Goal: Information Seeking & Learning: Understand process/instructions

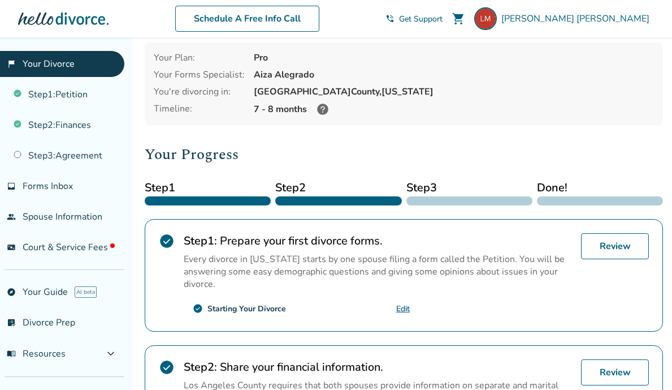
scroll to position [84, 0]
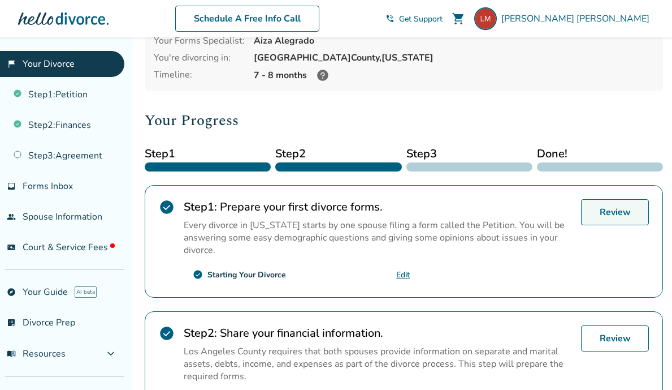
click at [608, 213] on link "Review" at bounding box center [615, 212] width 68 height 26
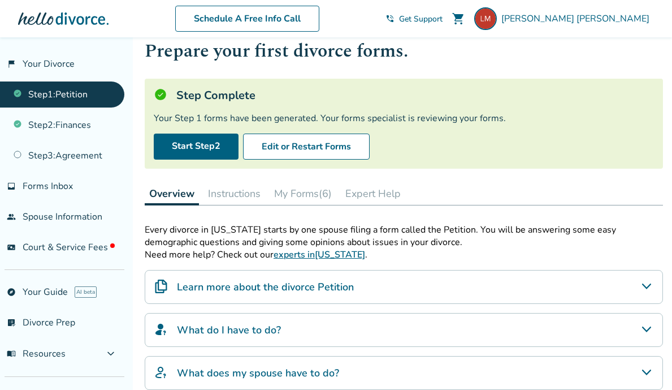
scroll to position [31, 0]
click at [320, 195] on button "My Forms (6)" at bounding box center [303, 193] width 67 height 23
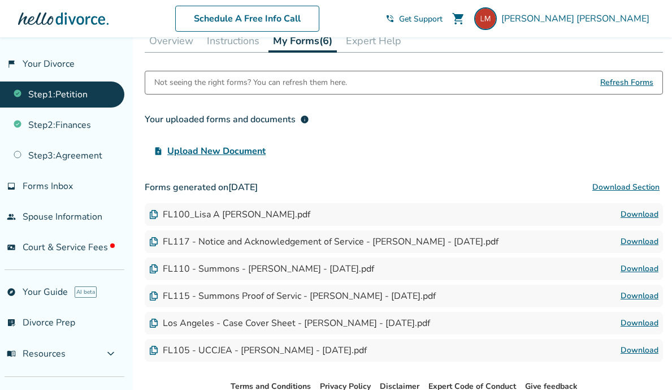
scroll to position [185, 0]
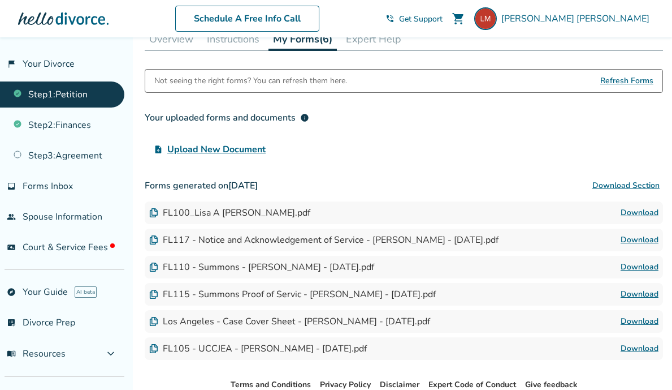
click at [630, 81] on span "Refresh Forms" at bounding box center [627, 81] width 53 height 23
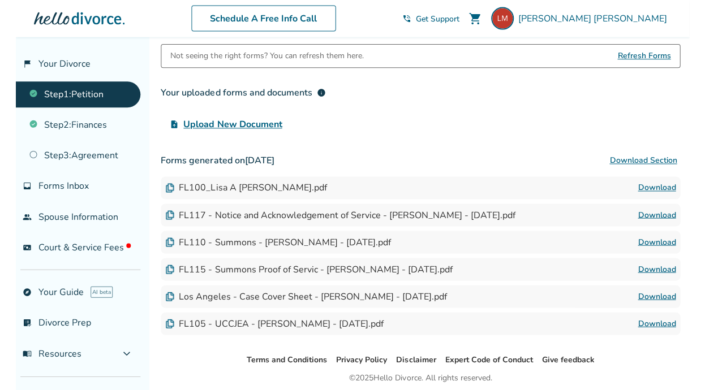
scroll to position [176, 0]
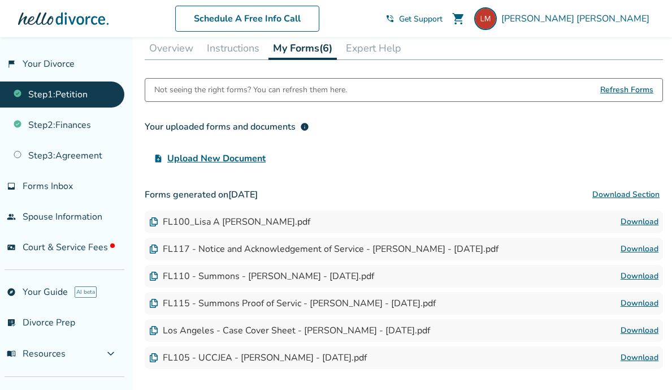
click at [619, 193] on button "Download Section" at bounding box center [626, 194] width 74 height 23
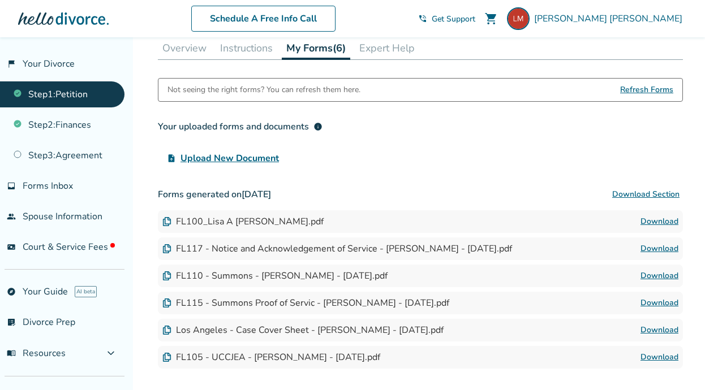
click at [384, 46] on button "Expert Help" at bounding box center [387, 48] width 64 height 23
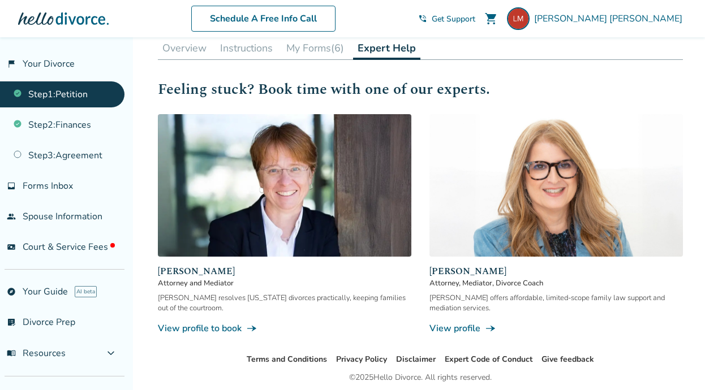
click at [321, 48] on button "My Forms (6)" at bounding box center [315, 48] width 67 height 23
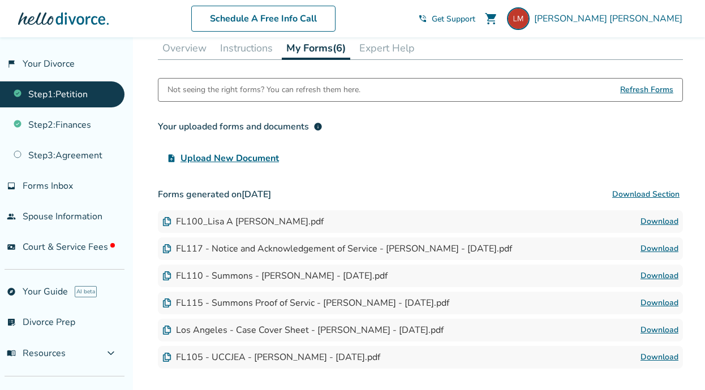
click at [206, 45] on button "Overview" at bounding box center [184, 48] width 53 height 23
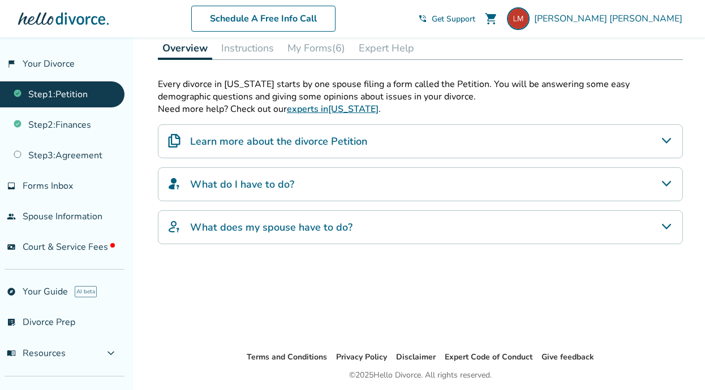
click at [236, 48] on button "Instructions" at bounding box center [248, 48] width 62 height 23
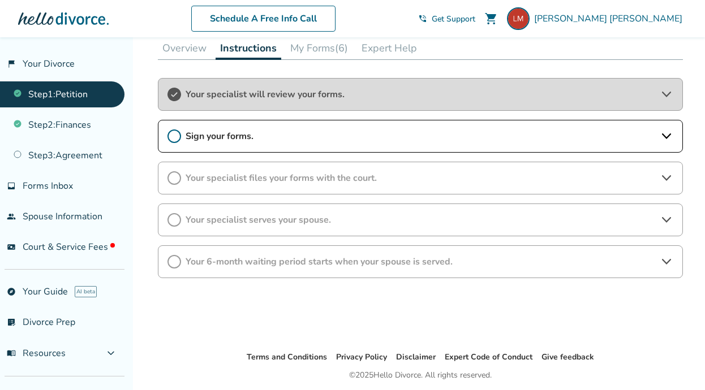
click at [176, 134] on icon at bounding box center [174, 137] width 14 height 14
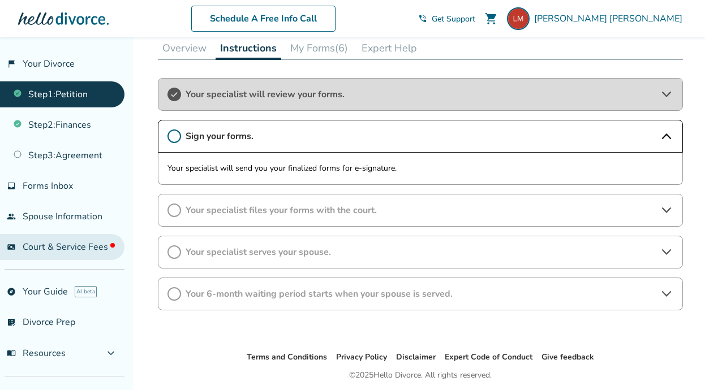
click at [83, 241] on span "Court & Service Fees" at bounding box center [69, 247] width 92 height 12
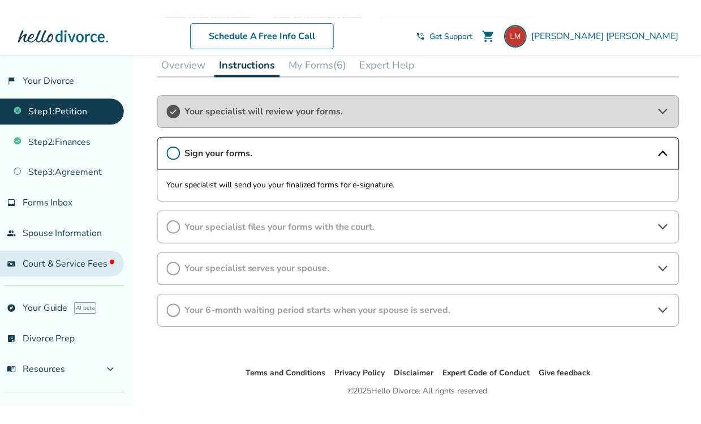
scroll to position [37, 0]
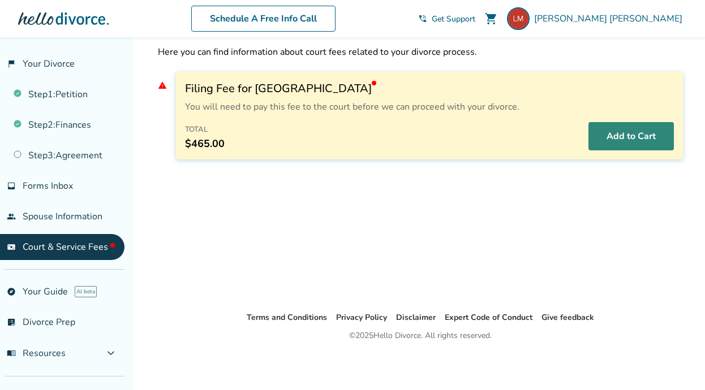
click at [620, 137] on button "Add to Cart" at bounding box center [630, 136] width 85 height 28
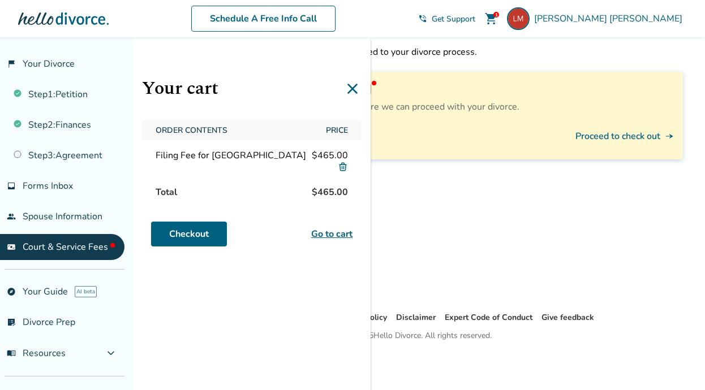
click at [354, 88] on icon at bounding box center [352, 89] width 18 height 18
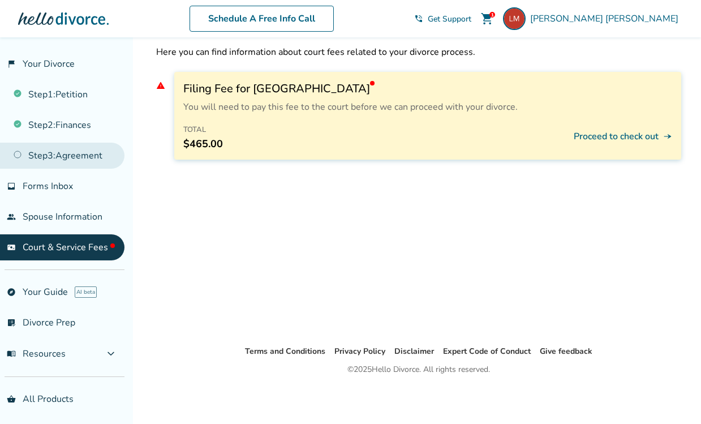
click at [94, 154] on link "Step 3 : Agreement" at bounding box center [62, 156] width 124 height 26
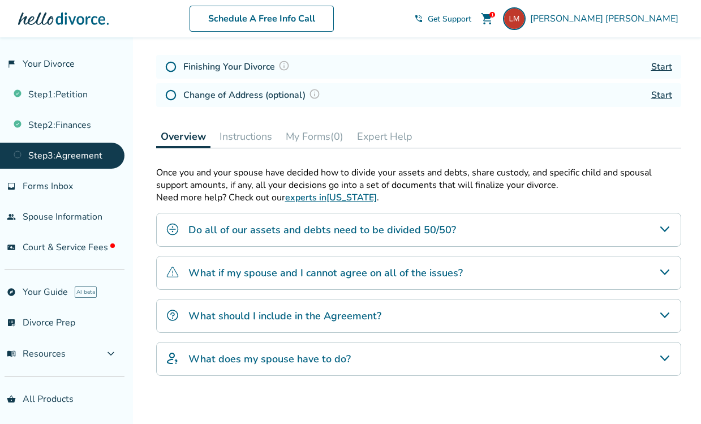
scroll to position [160, 0]
click at [363, 277] on h4 "What if my spouse and I cannot agree on all of the issues?" at bounding box center [325, 273] width 274 height 15
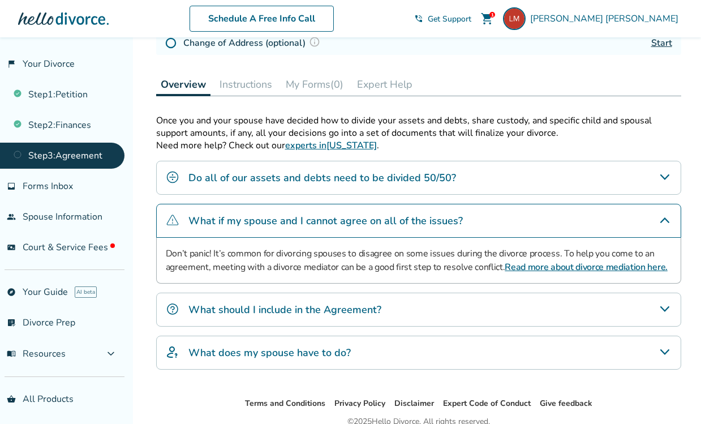
scroll to position [232, 0]
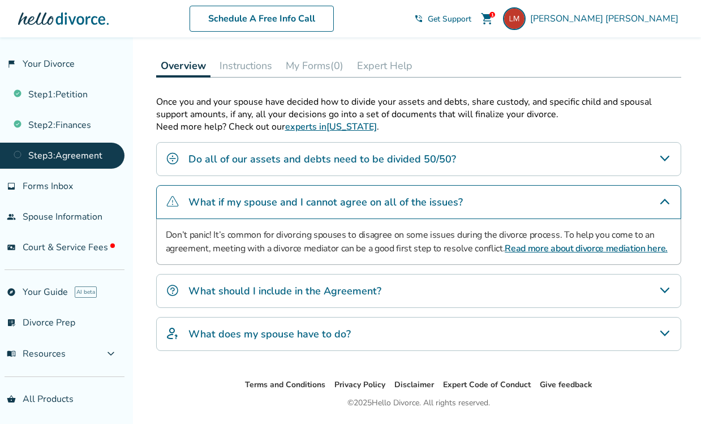
click at [361, 285] on h4 "What should I include in the Agreement?" at bounding box center [284, 290] width 193 height 15
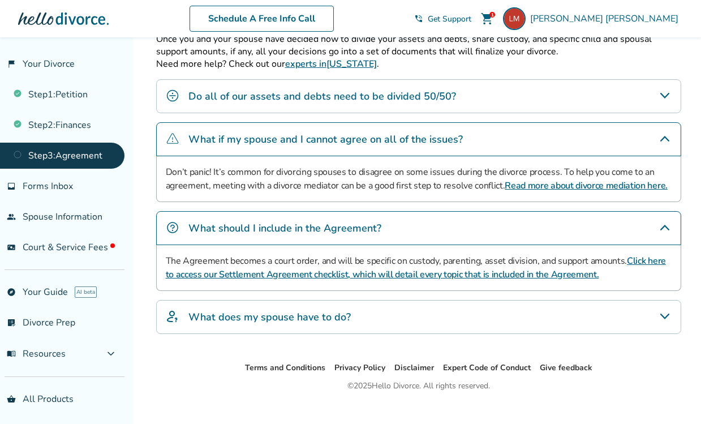
scroll to position [310, 0]
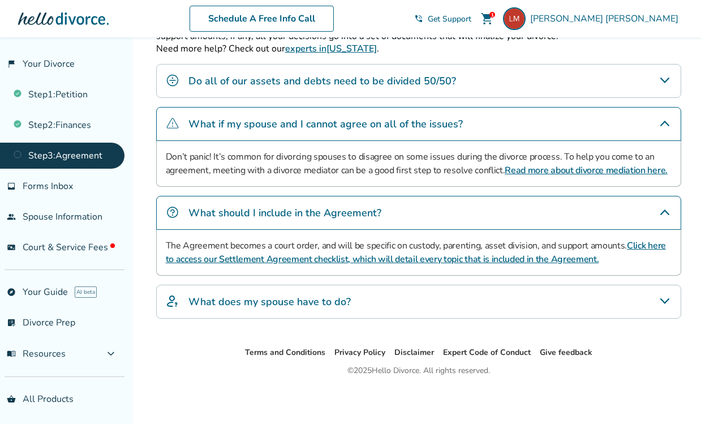
click at [359, 297] on div "What does my spouse have to do?" at bounding box center [418, 301] width 525 height 34
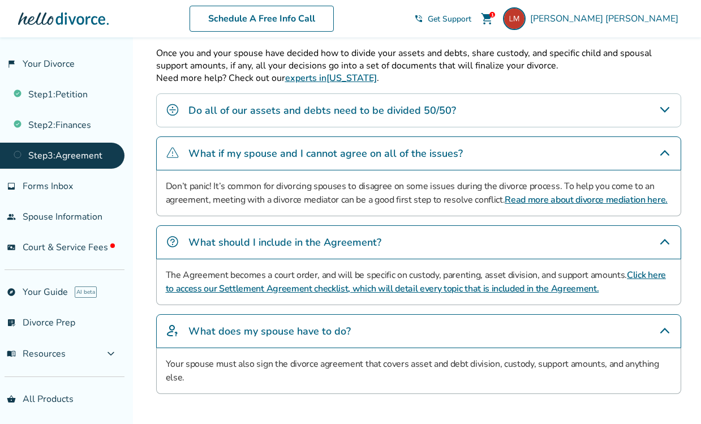
scroll to position [212, 0]
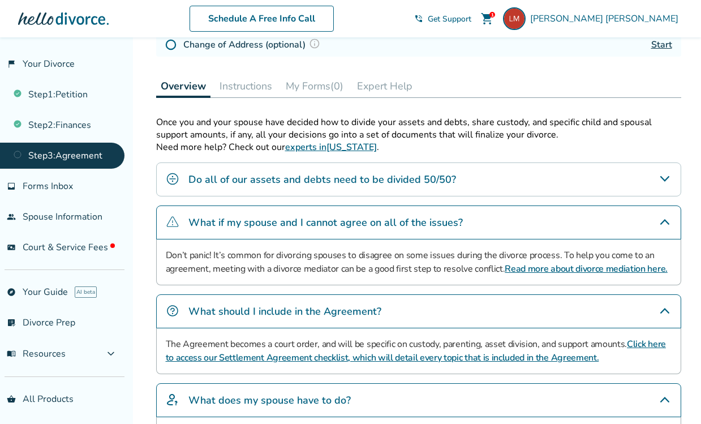
click at [259, 82] on button "Instructions" at bounding box center [246, 86] width 62 height 23
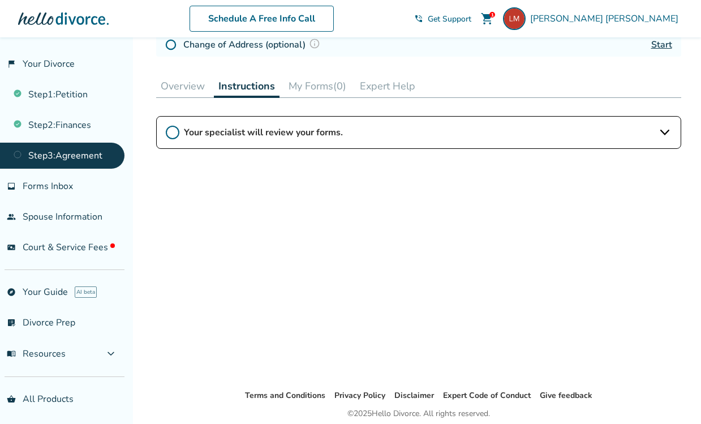
click at [320, 83] on button "My Forms (0)" at bounding box center [317, 86] width 67 height 23
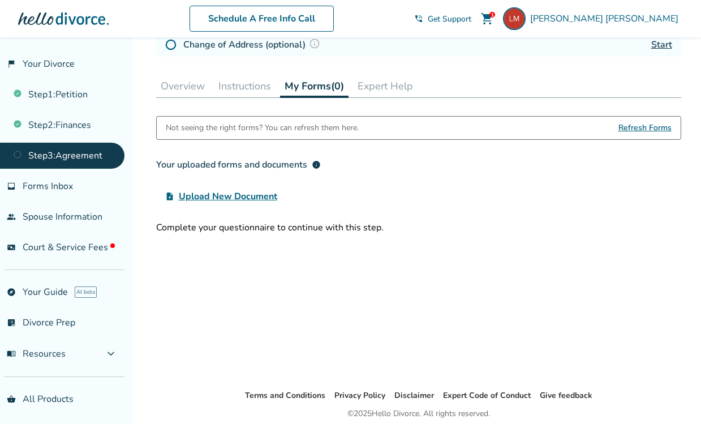
click at [375, 81] on button "Expert Help" at bounding box center [385, 86] width 64 height 23
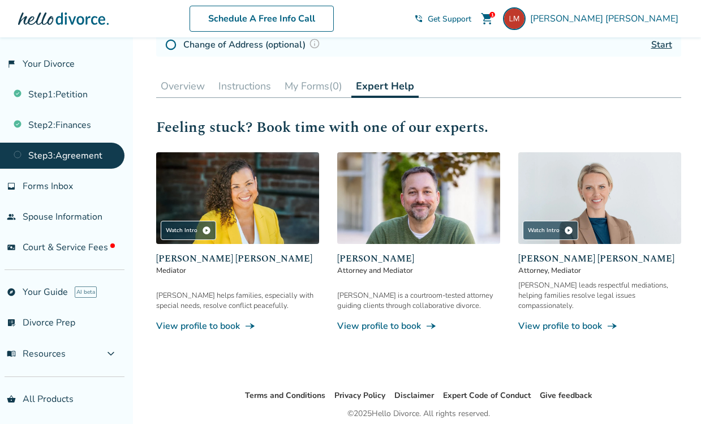
click at [243, 320] on link "View profile to book line_end_arrow_notch" at bounding box center [237, 326] width 163 height 12
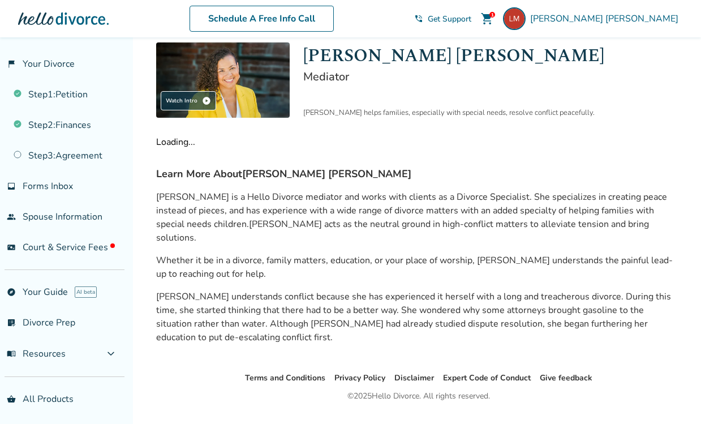
scroll to position [115, 0]
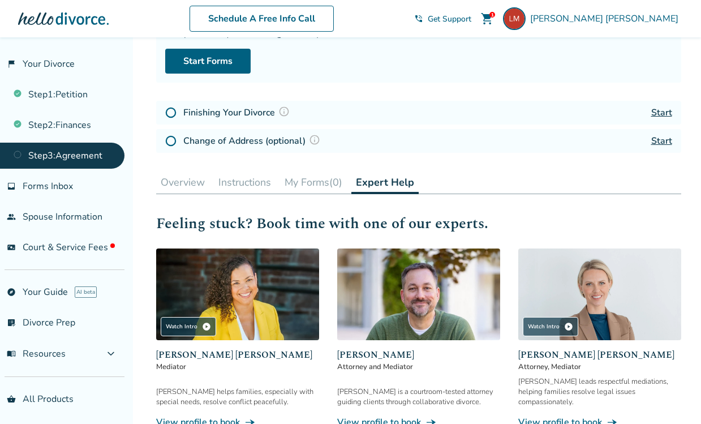
scroll to position [212, 0]
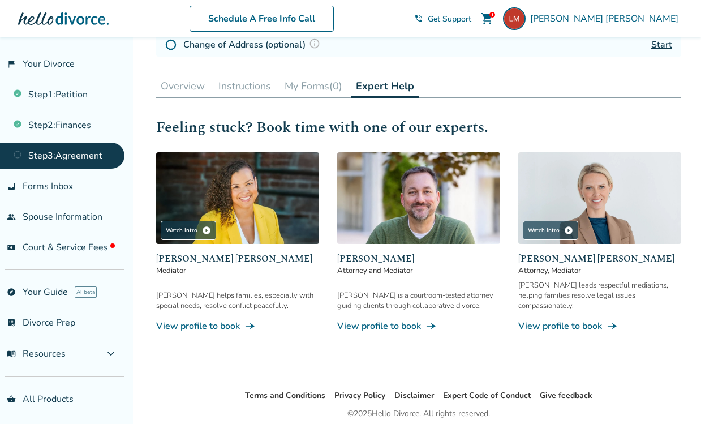
click at [397, 320] on link "View profile to book line_end_arrow_notch" at bounding box center [418, 326] width 163 height 12
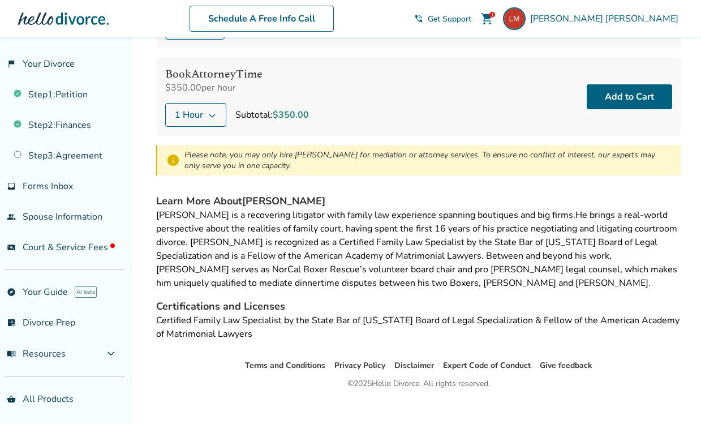
scroll to position [201, 0]
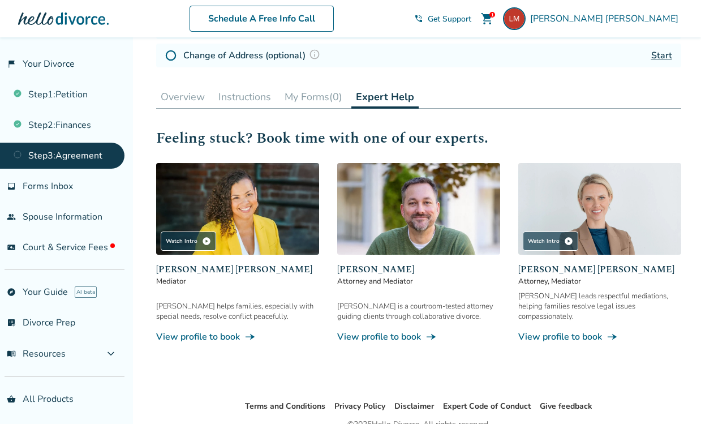
scroll to position [212, 0]
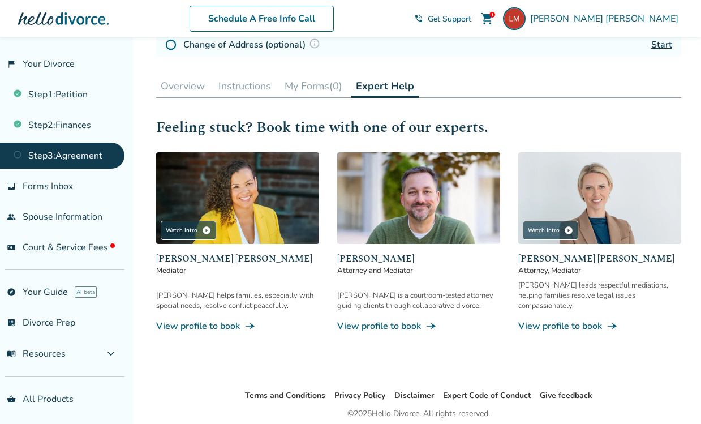
click at [553, 320] on link "View profile to book line_end_arrow_notch" at bounding box center [599, 326] width 163 height 12
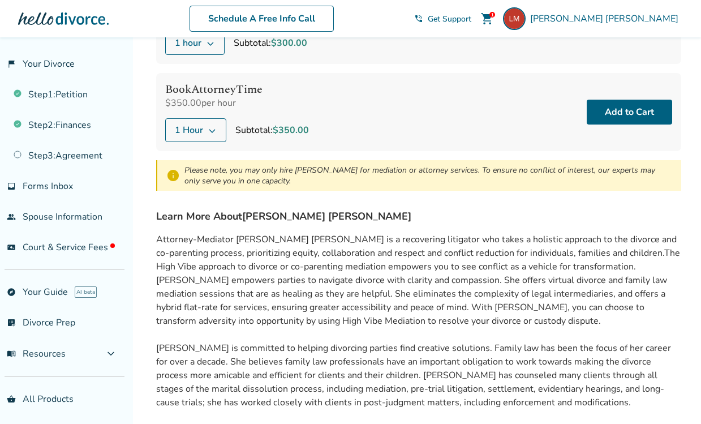
scroll to position [192, 0]
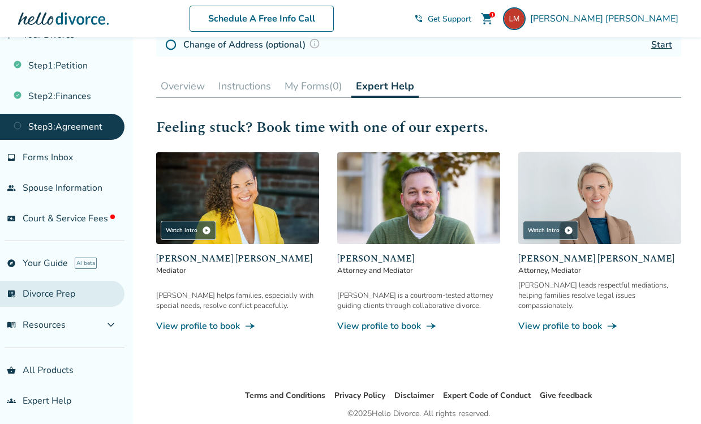
scroll to position [253, 0]
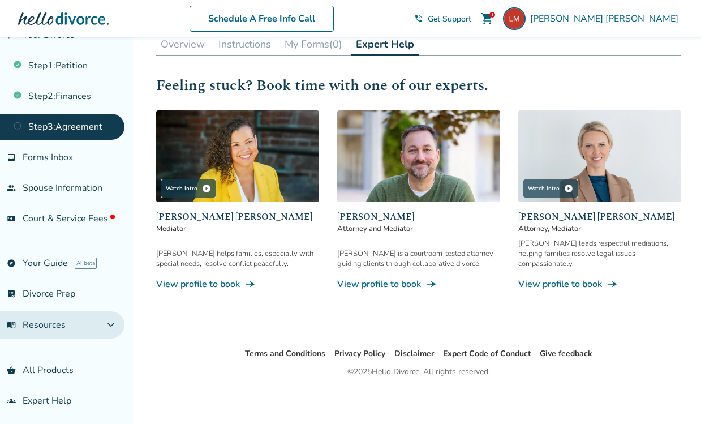
click at [72, 320] on button "menu_book Resources expand_more" at bounding box center [62, 324] width 124 height 27
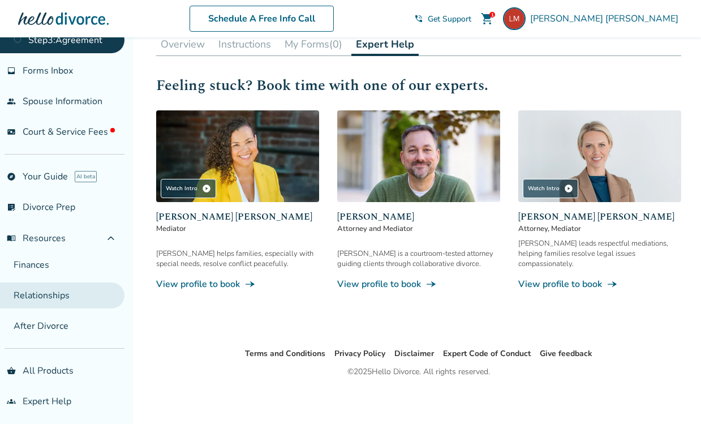
scroll to position [115, 0]
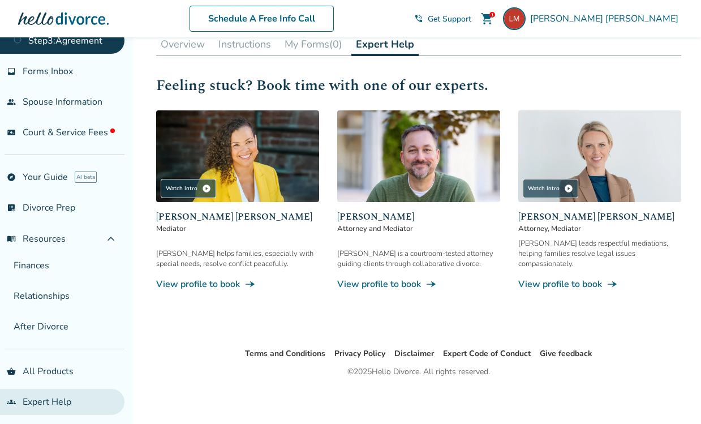
click at [54, 389] on link "groups Expert Help" at bounding box center [62, 402] width 124 height 26
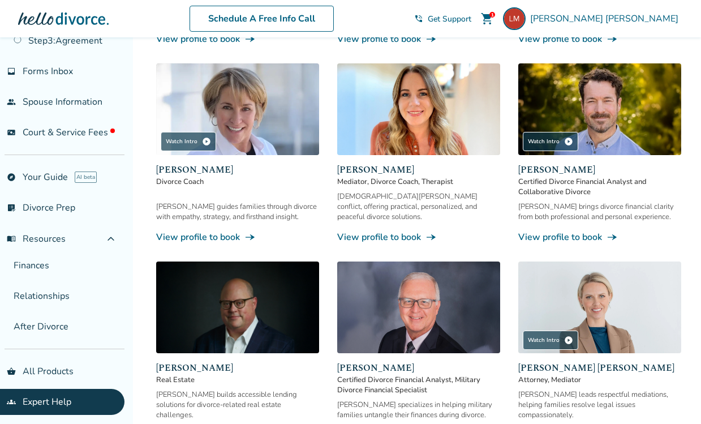
scroll to position [561, 0]
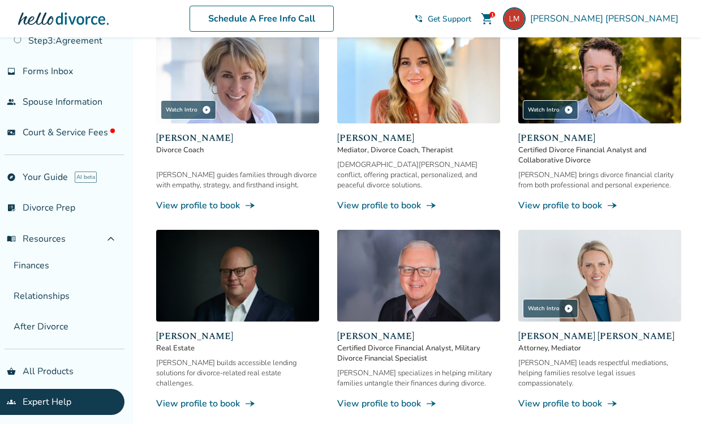
click at [399, 199] on link "View profile to book line_end_arrow_notch" at bounding box center [418, 205] width 163 height 12
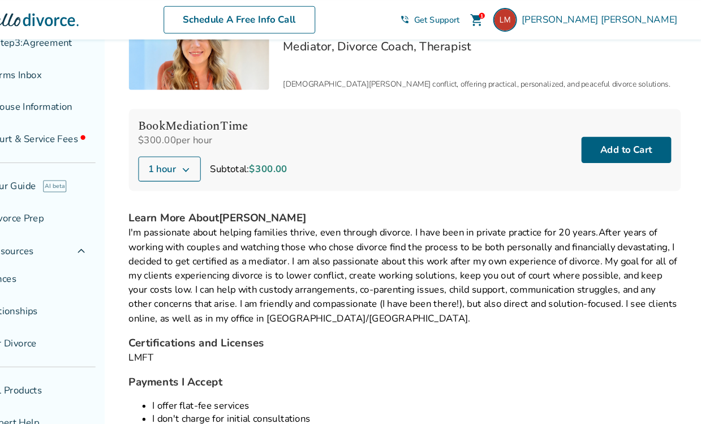
scroll to position [4, 0]
